Goal: Task Accomplishment & Management: Manage account settings

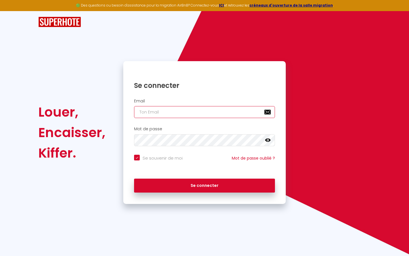
type input "s"
checkbox input "true"
type input "su"
checkbox input "true"
type input "sup"
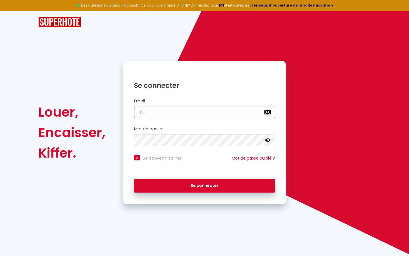
checkbox input "true"
type input "supe"
checkbox input "true"
type input "super"
checkbox input "true"
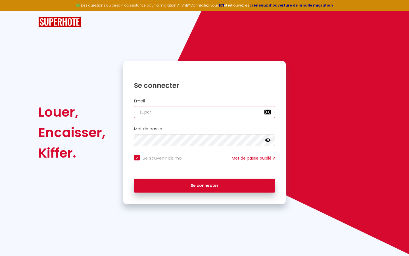
type input "superb"
checkbox input "true"
type input "superbo"
checkbox input "true"
type input "superbor"
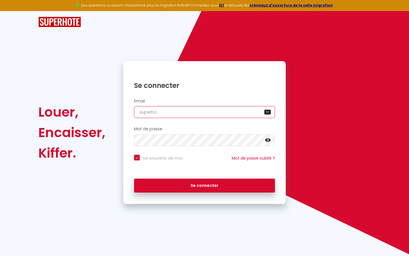
checkbox input "true"
type input "superbord"
checkbox input "true"
type input "superborde"
checkbox input "true"
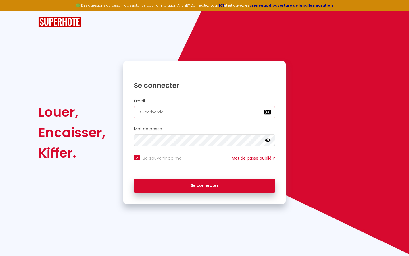
type input "superbordea"
checkbox input "true"
type input "superbordeau"
checkbox input "true"
type input "superbordeaux"
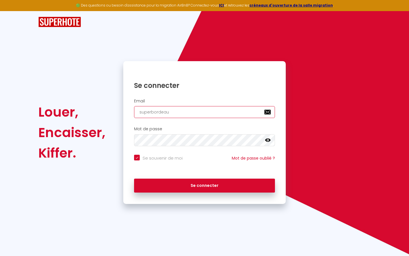
checkbox input "true"
type input "superbordeaux@"
checkbox input "true"
type input "superbordeaux@g"
checkbox input "true"
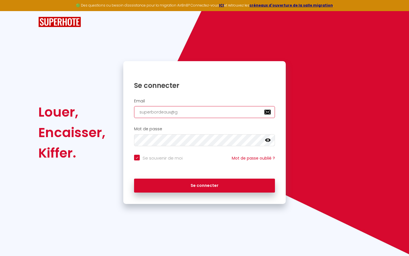
type input "superbordeaux@gm"
checkbox input "true"
type input "superbordeaux@gma"
checkbox input "true"
type input "superbordeaux@gmai"
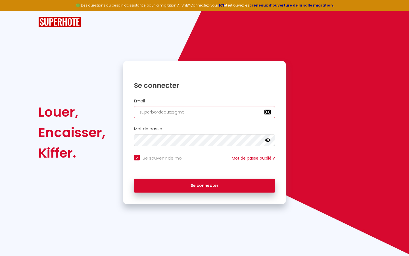
checkbox input "true"
type input "[EMAIL_ADDRESS]"
checkbox input "true"
type input "[EMAIL_ADDRESS]."
checkbox input "true"
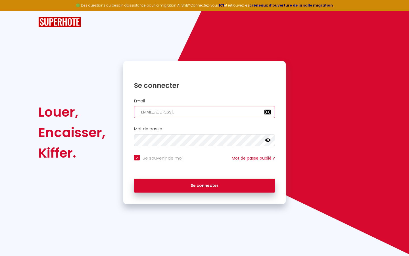
type input "superbordeaux@gmail.c"
checkbox input "true"
type input "[EMAIL_ADDRESS][DOMAIN_NAME]"
checkbox input "true"
type input "[EMAIL_ADDRESS][DOMAIN_NAME]"
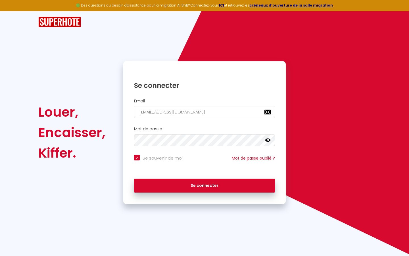
checkbox input "true"
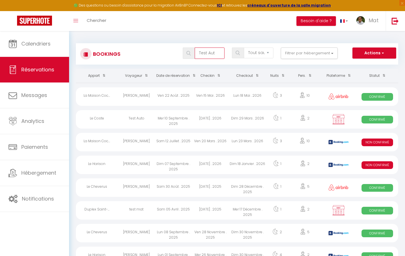
type input "Test Auto"
select select "OK"
select select "KO"
select select "0"
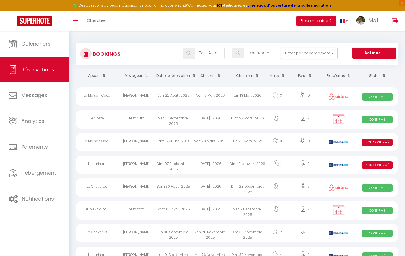
select select "1"
select select
select select "32380"
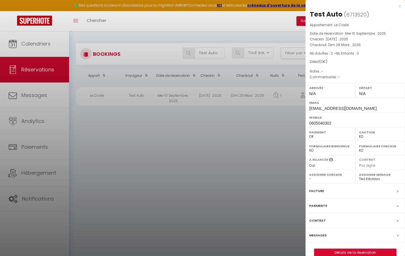
scroll to position [3, 0]
select select
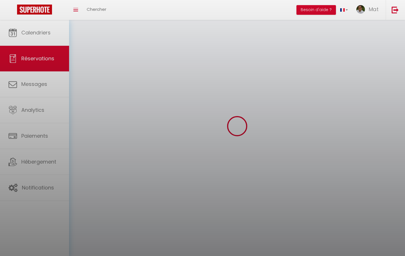
select select
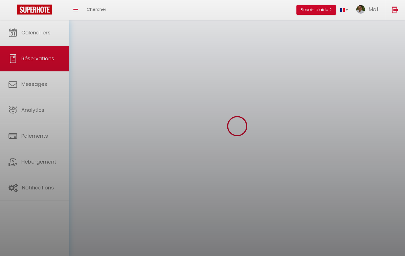
select select
checkbox input "false"
select select
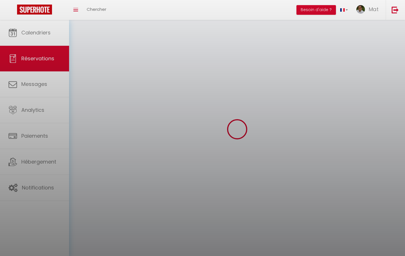
select select
checkbox input "false"
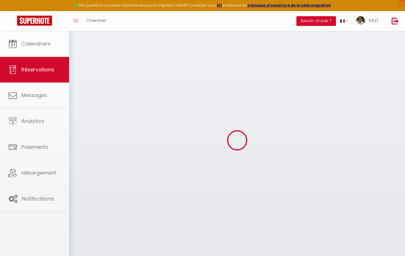
select select
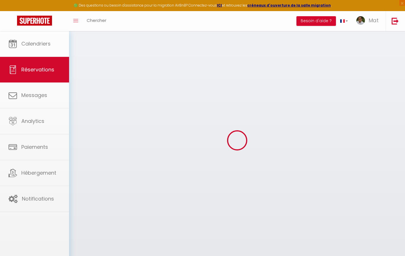
select select
checkbox input "false"
select select
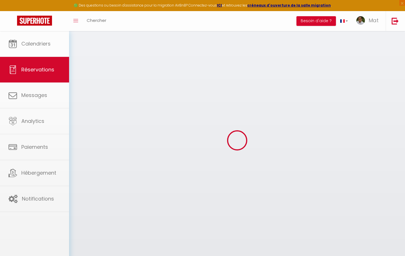
select select
checkbox input "false"
